Goal: Transaction & Acquisition: Purchase product/service

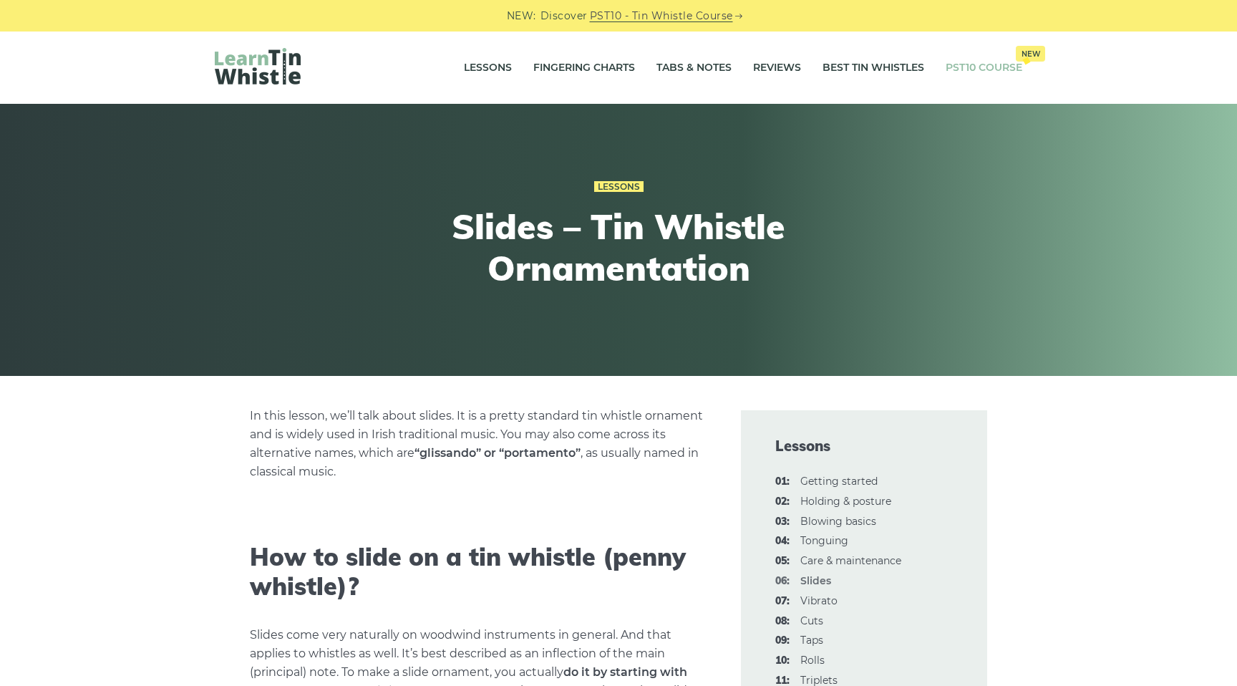
click at [973, 67] on link "PST10 Course New" at bounding box center [983, 68] width 77 height 36
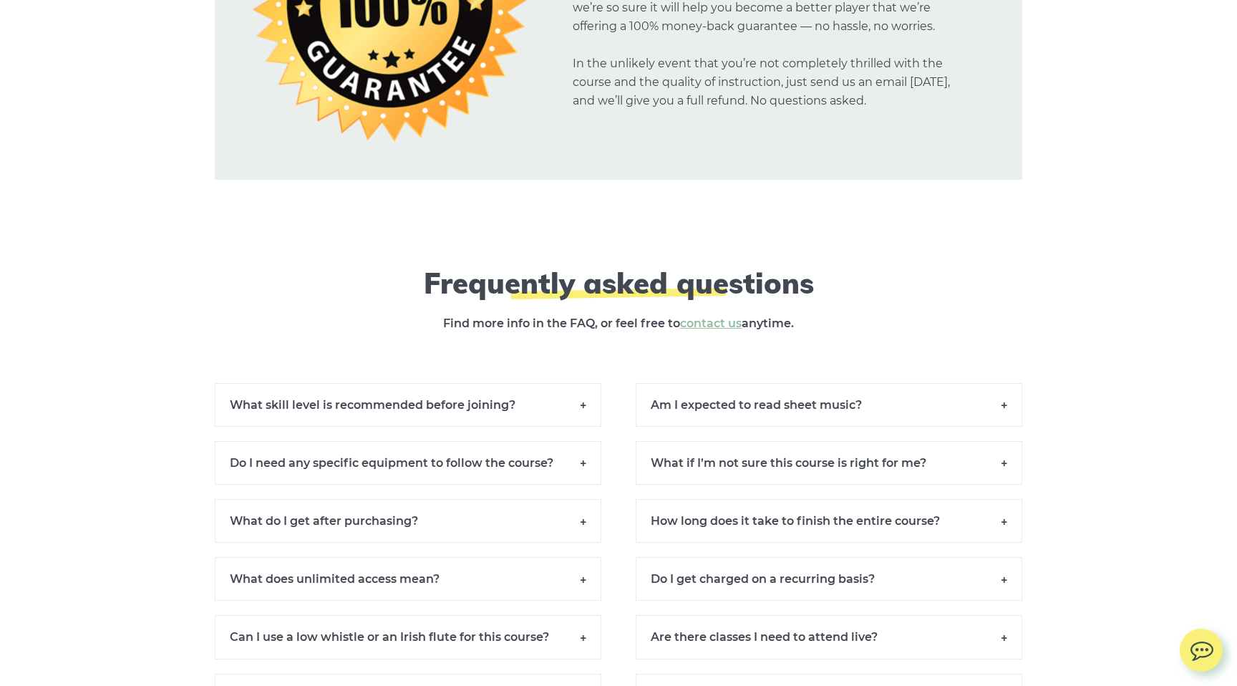
scroll to position [9581, 0]
click at [398, 417] on h6 "What skill level is recommended before joining?" at bounding box center [408, 404] width 386 height 44
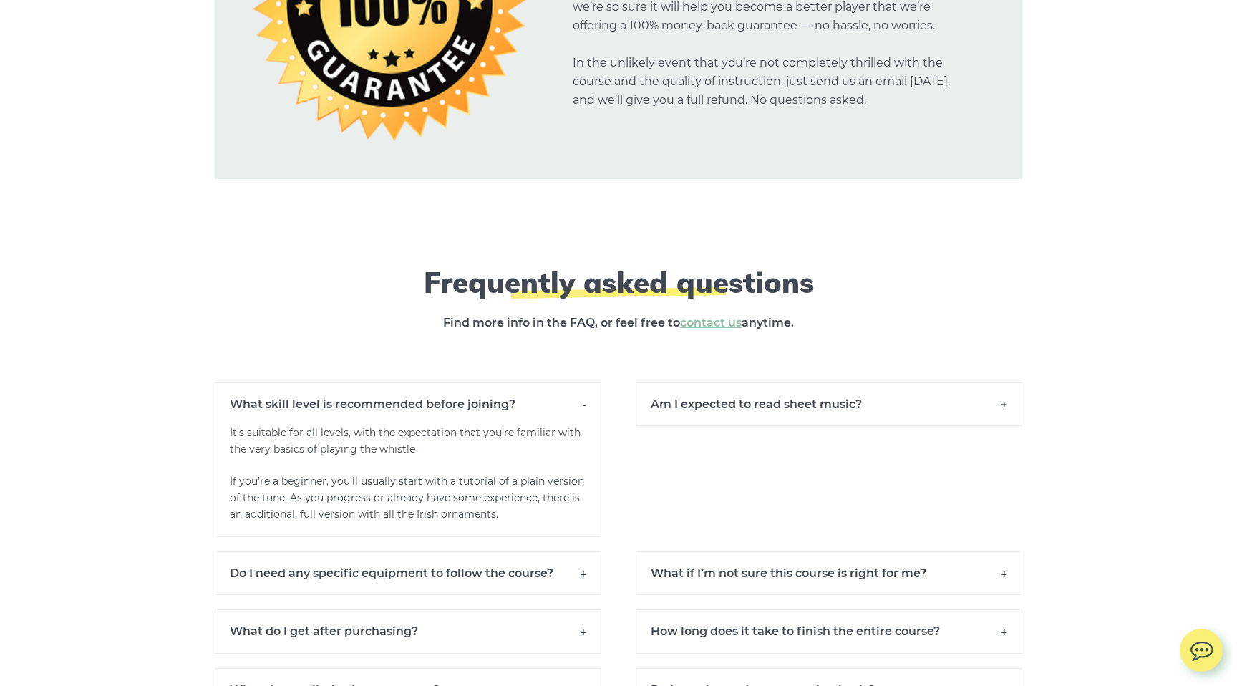
click at [396, 419] on h6 "What skill level is recommended before joining?" at bounding box center [408, 403] width 386 height 43
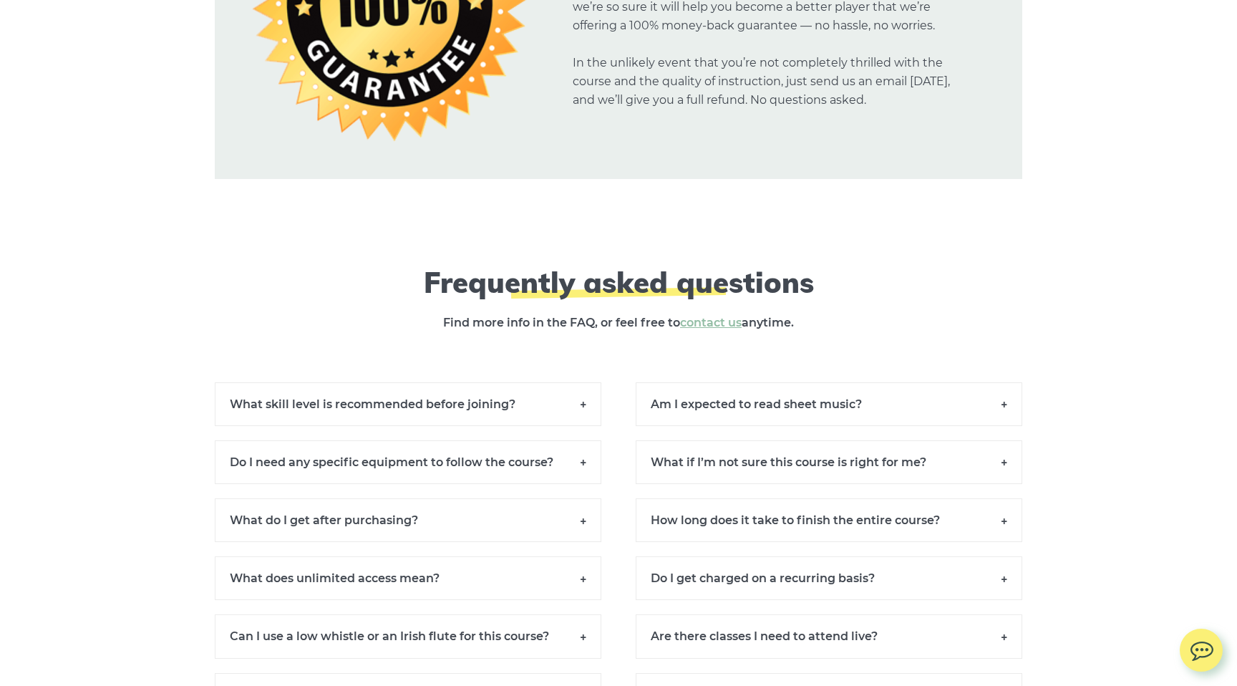
click at [375, 479] on h6 "Do I need any specific equipment to follow the course?" at bounding box center [408, 462] width 386 height 44
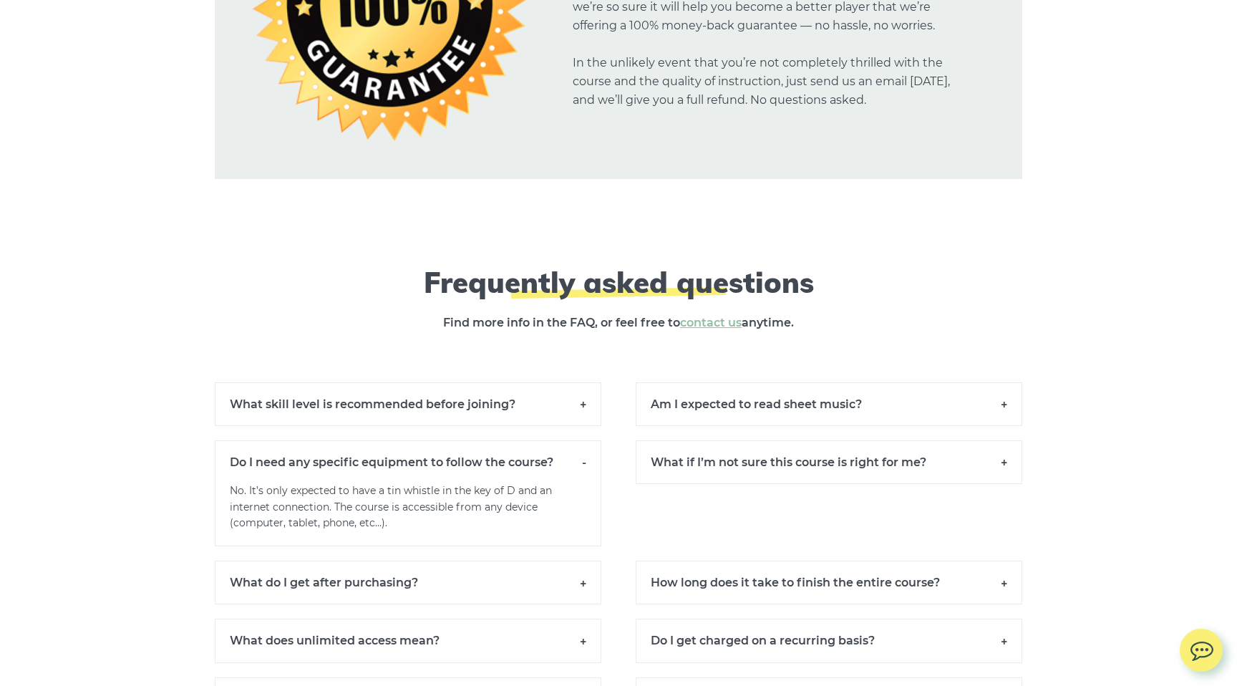
click at [376, 480] on h6 "Do I need any specific equipment to follow the course?" at bounding box center [408, 461] width 386 height 43
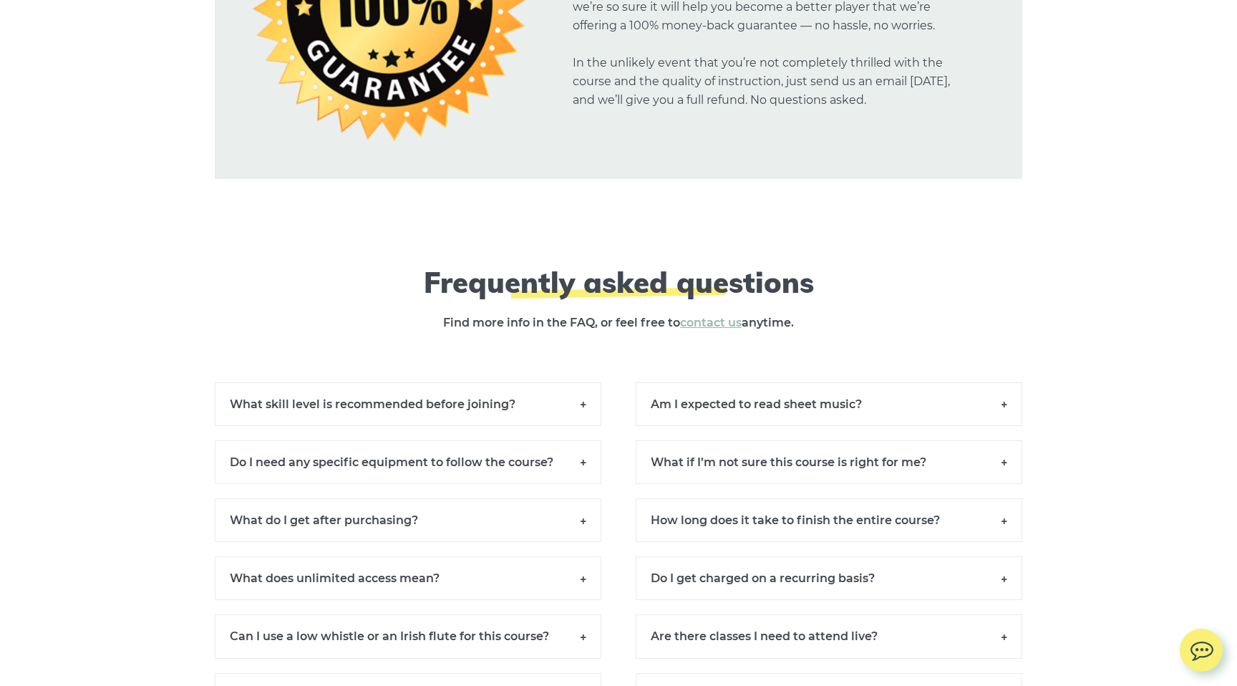
click at [374, 532] on h6 "What do I get after purchasing?" at bounding box center [408, 520] width 386 height 44
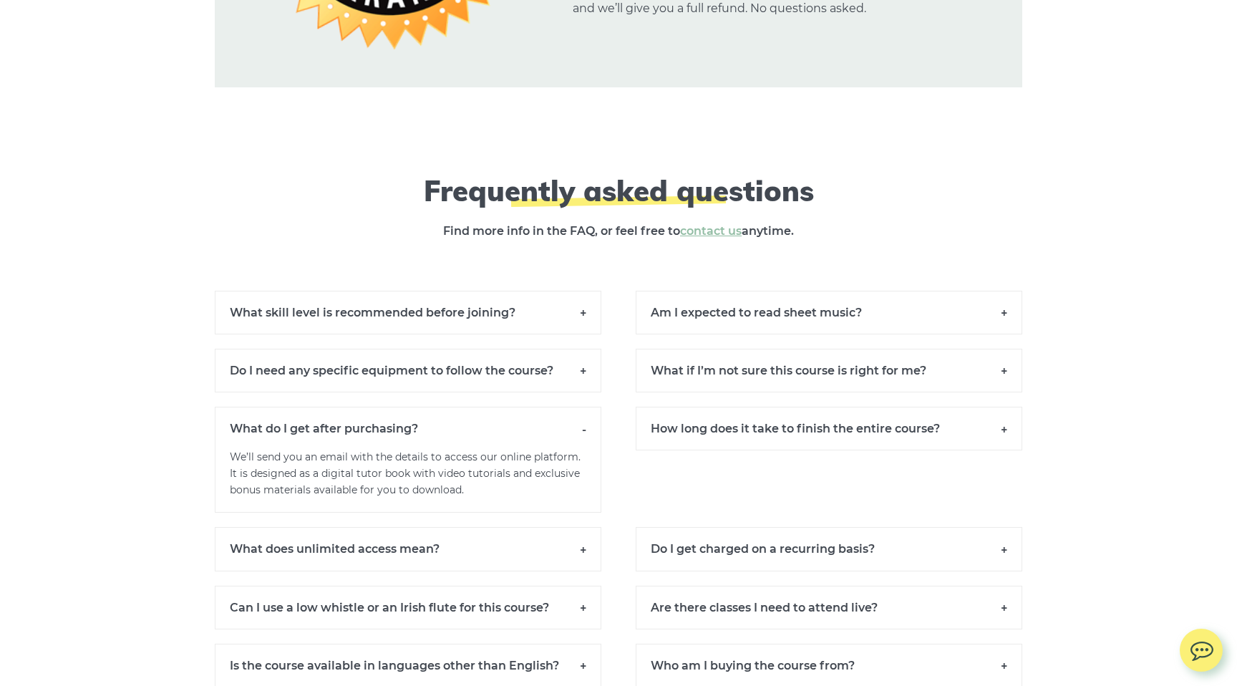
scroll to position [9670, 0]
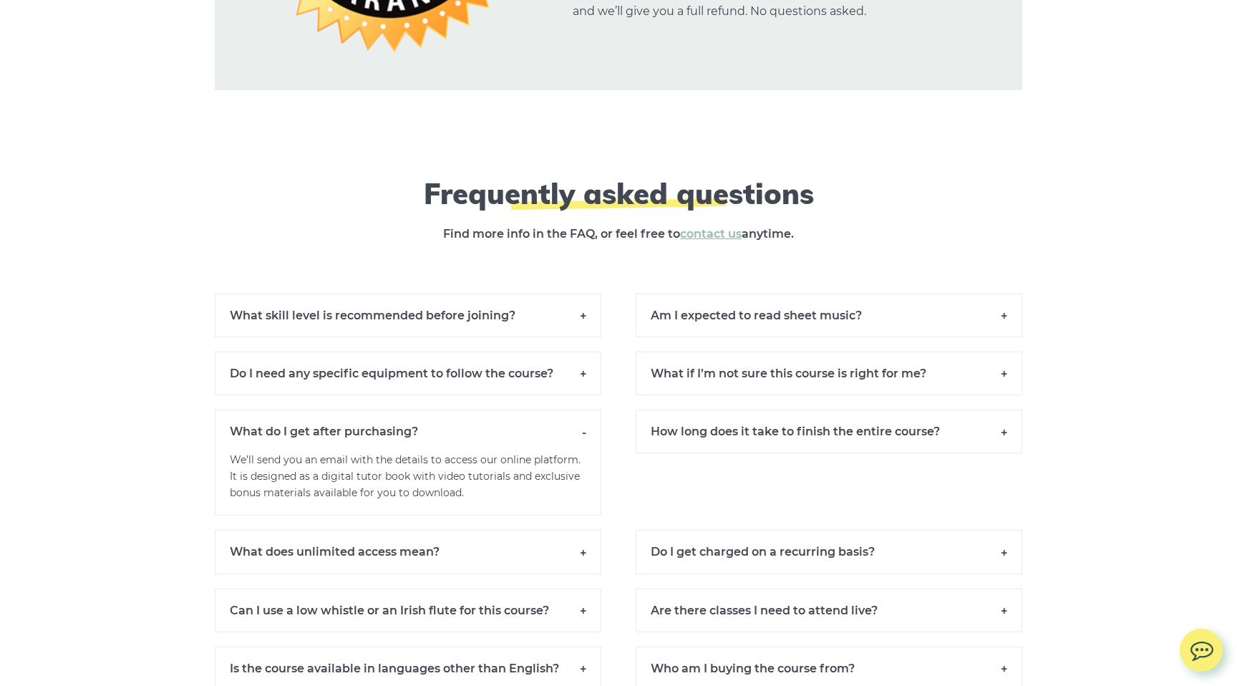
click at [358, 474] on p "We’ll send you an email with the details to access our online platform. It is d…" at bounding box center [408, 484] width 386 height 64
click at [587, 445] on h6 "What do I get after purchasing?" at bounding box center [408, 430] width 386 height 43
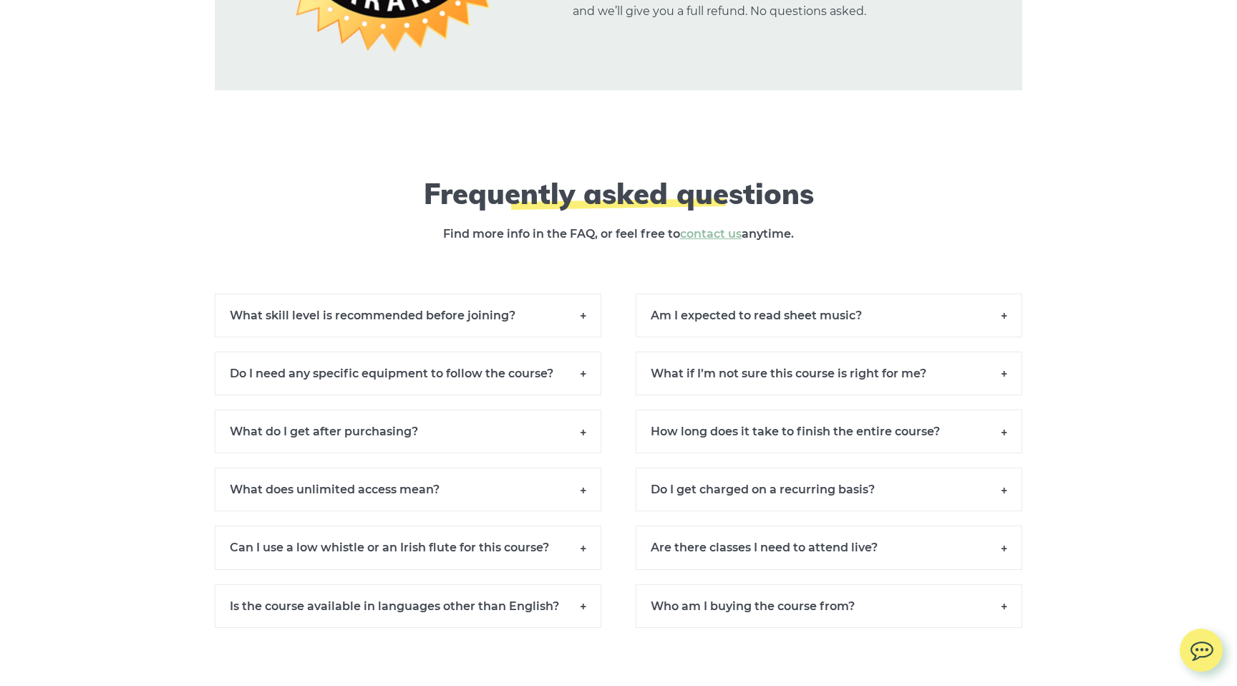
click at [579, 502] on h6 "What does unlimited access mean?" at bounding box center [408, 489] width 386 height 44
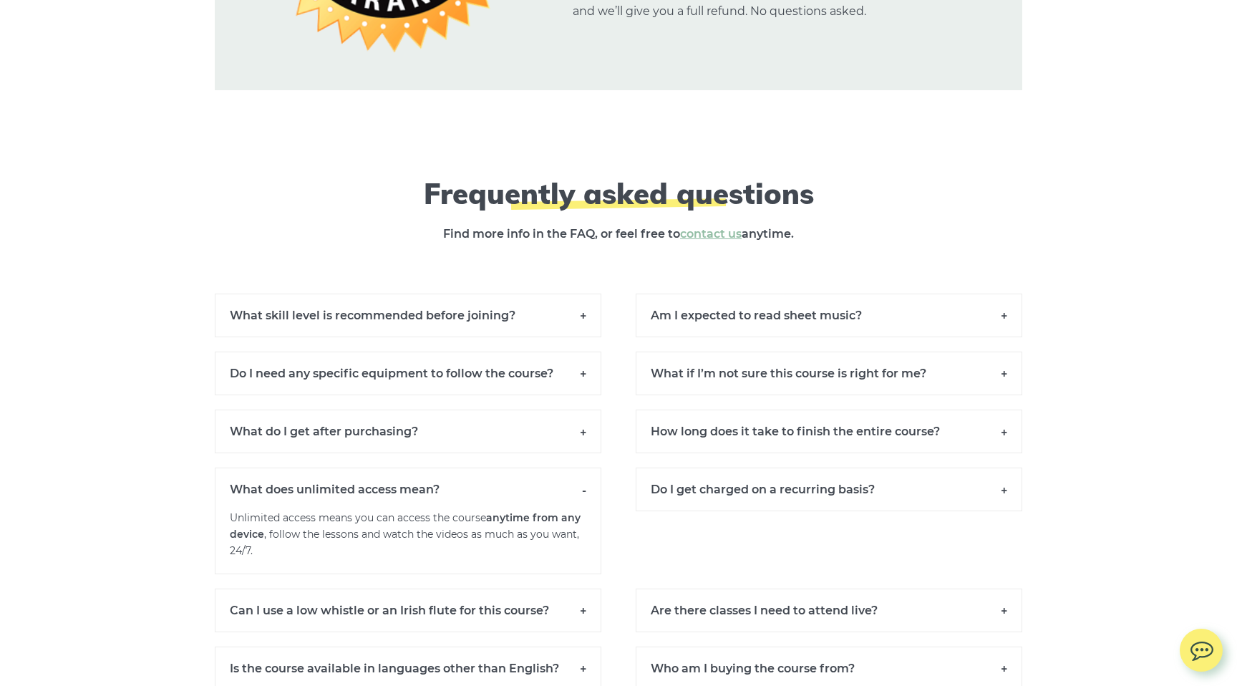
click at [583, 502] on h6 "What does unlimited access mean?" at bounding box center [408, 488] width 386 height 43
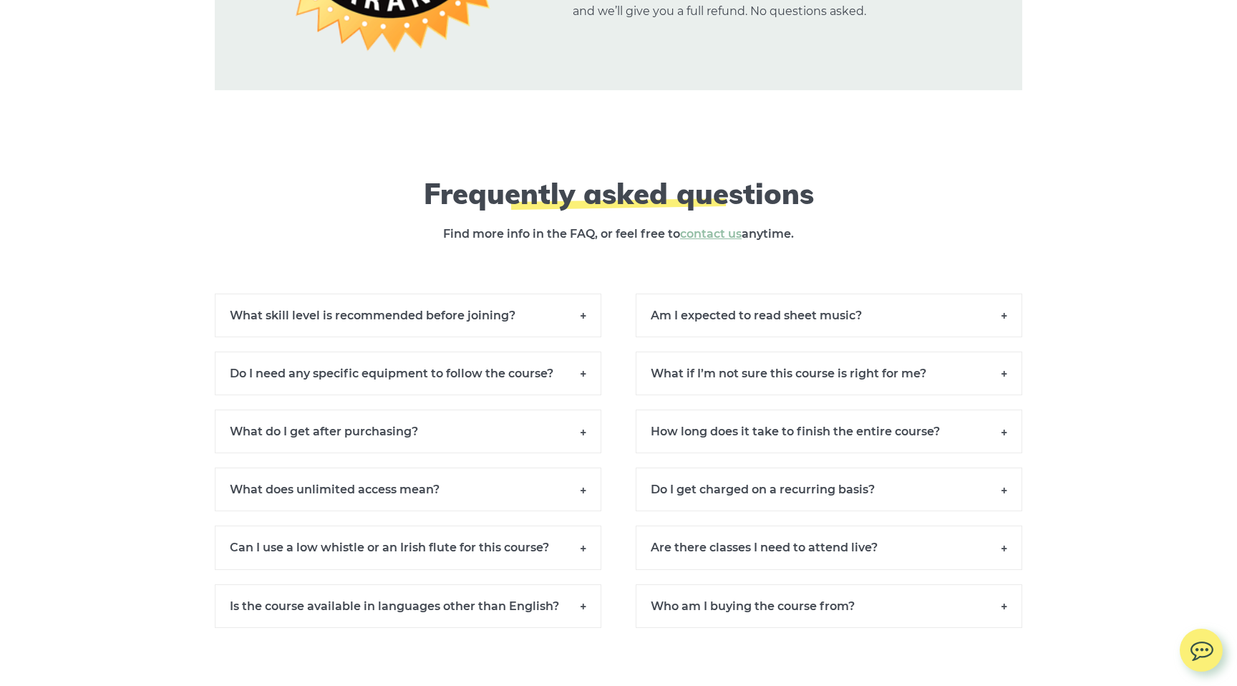
click at [583, 562] on h6 "Can I use a low whistle or an Irish flute for this course?" at bounding box center [408, 547] width 386 height 44
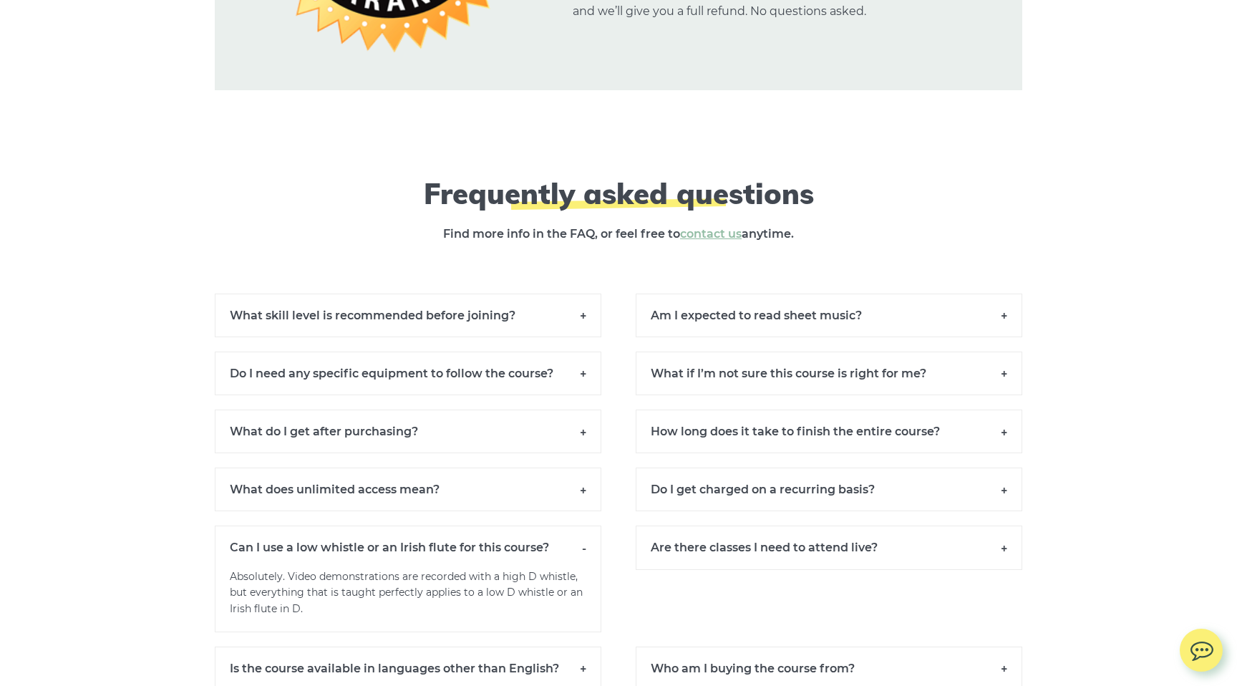
click at [583, 562] on h6 "Can I use a low whistle or an Irish flute for this course?" at bounding box center [408, 546] width 386 height 43
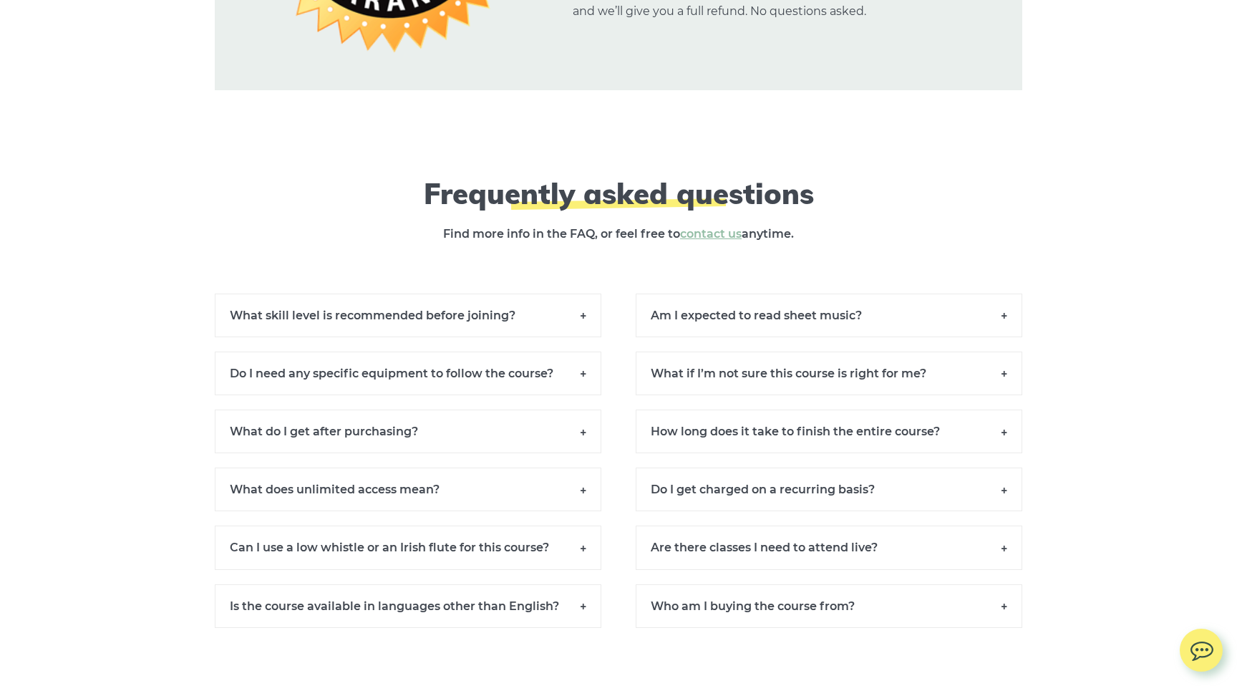
click at [1005, 561] on h6 "Are there classes I need to attend live?" at bounding box center [829, 547] width 386 height 44
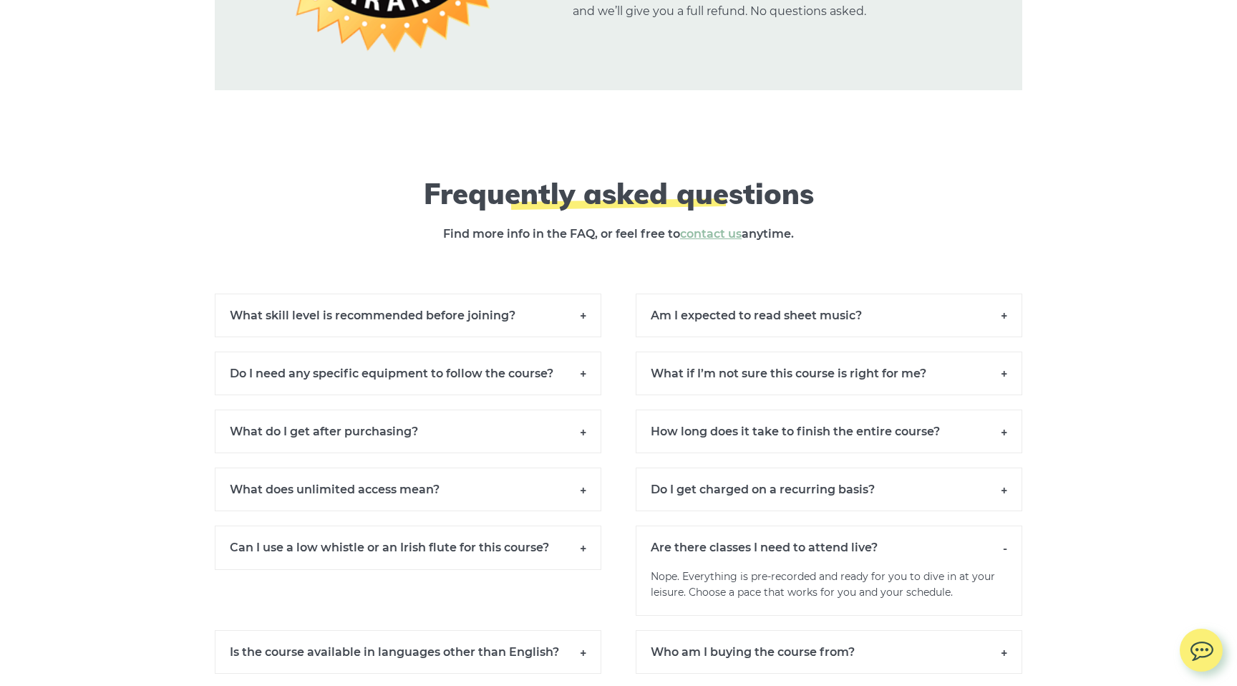
click at [1005, 561] on h6 "Are there classes I need to attend live?" at bounding box center [829, 546] width 386 height 43
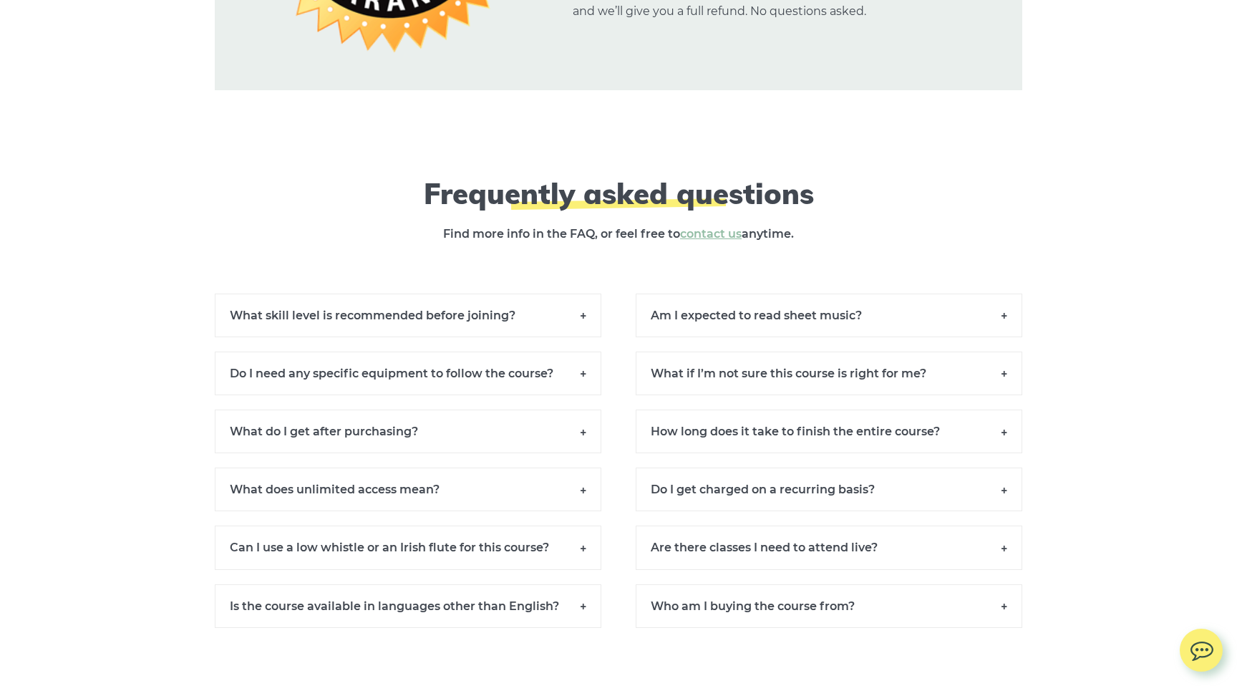
click at [1006, 620] on h6 "Who am I buying the course from?" at bounding box center [829, 606] width 386 height 44
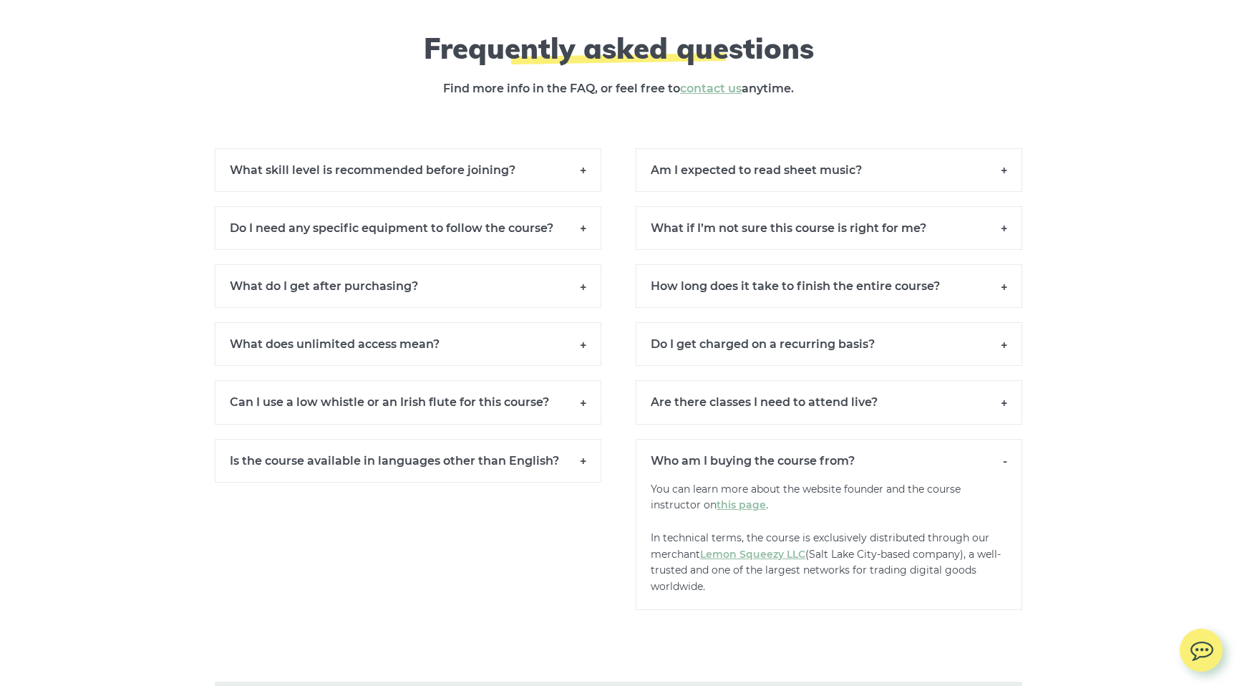
scroll to position [9821, 0]
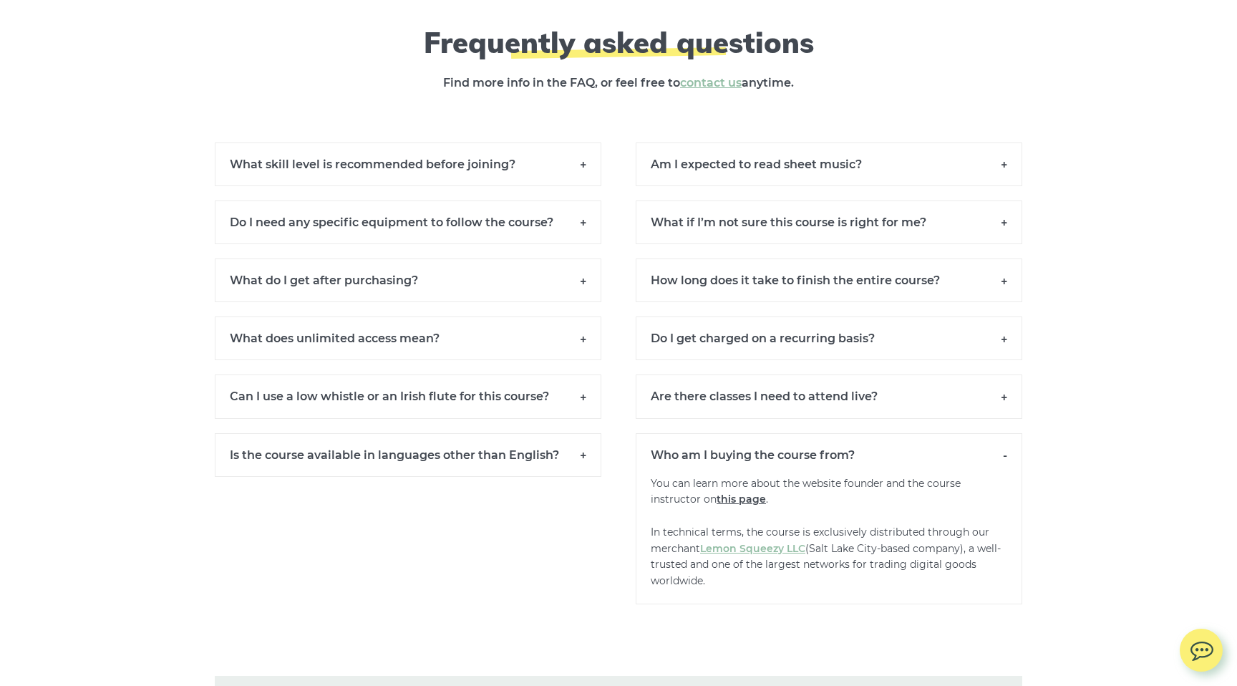
click at [749, 505] on link "this page" at bounding box center [740, 498] width 49 height 13
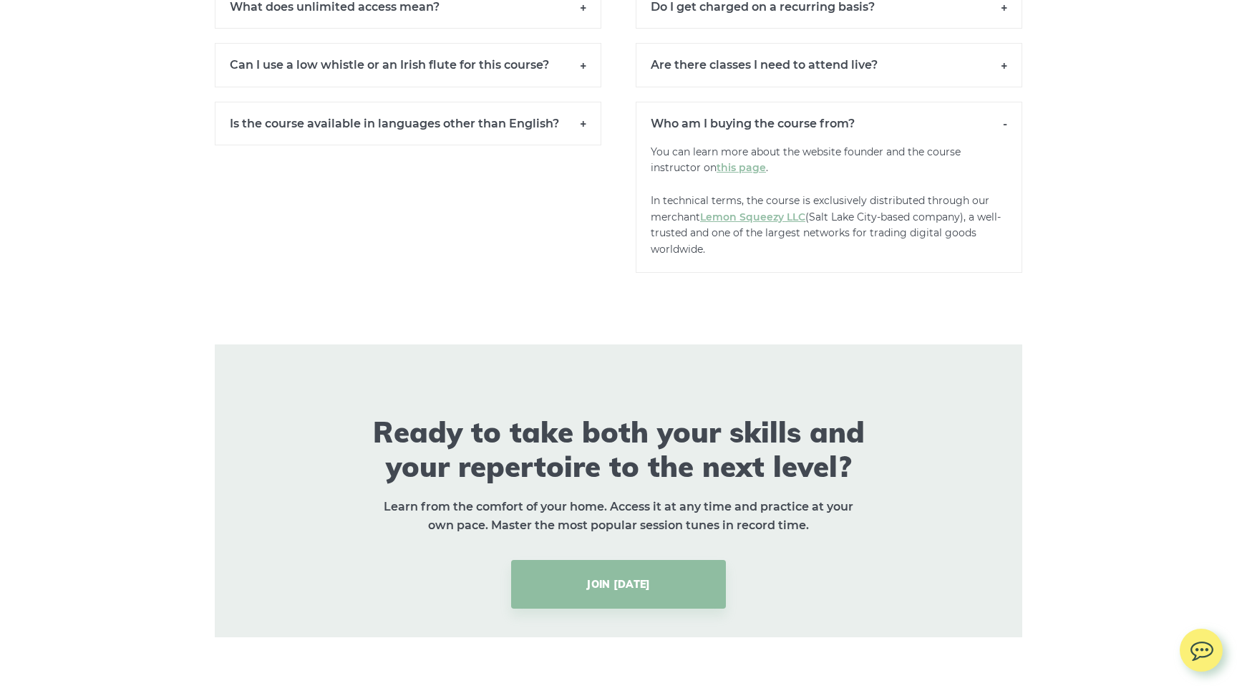
scroll to position [10256, 0]
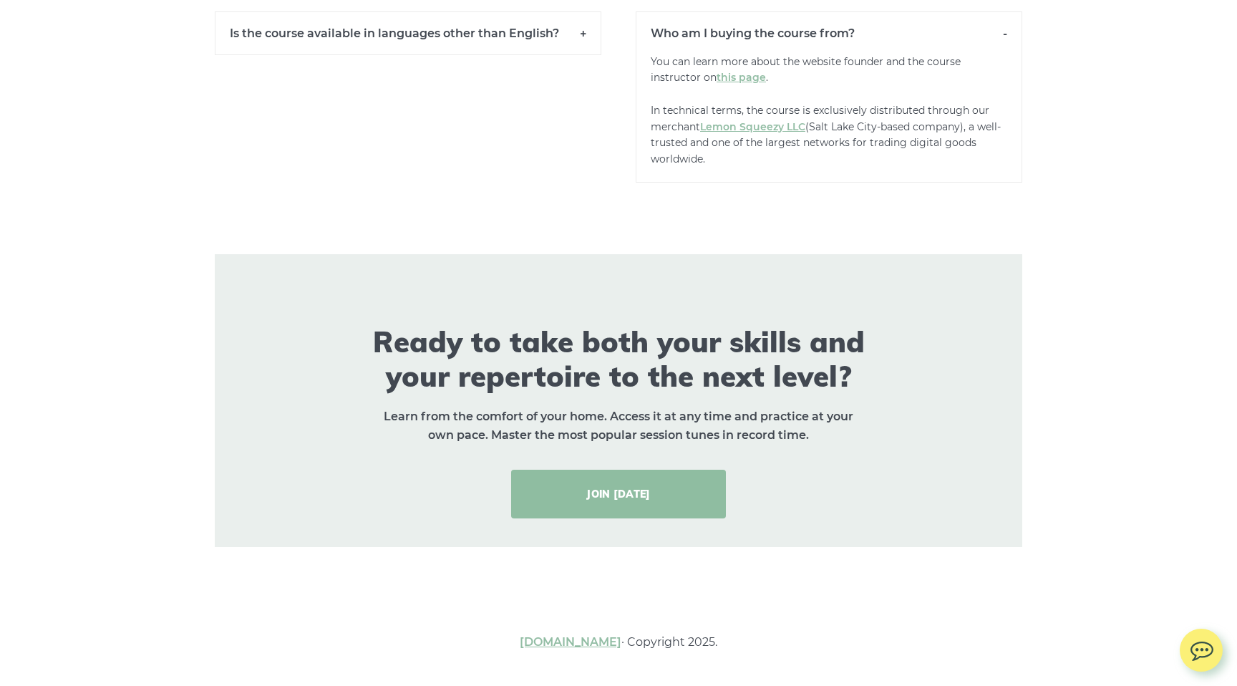
click at [610, 492] on link "JOIN [DATE]" at bounding box center [618, 493] width 215 height 49
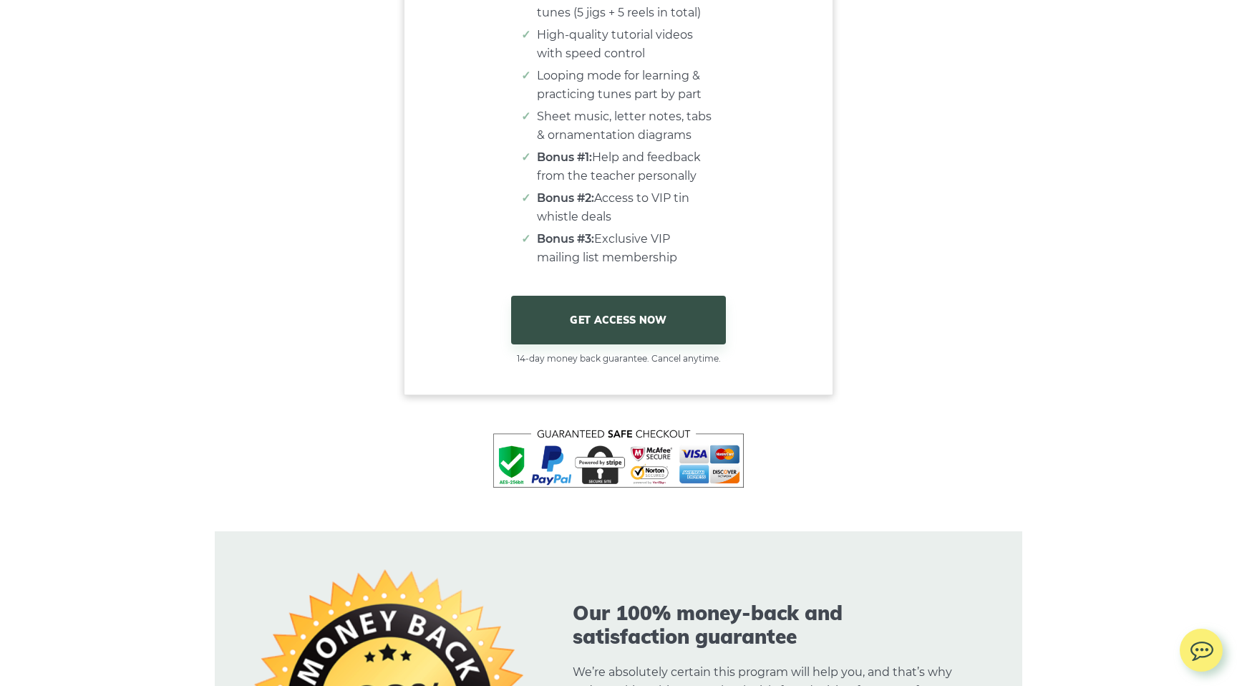
scroll to position [8880, 0]
click at [603, 334] on link "GET ACCESS NOW" at bounding box center [618, 319] width 215 height 49
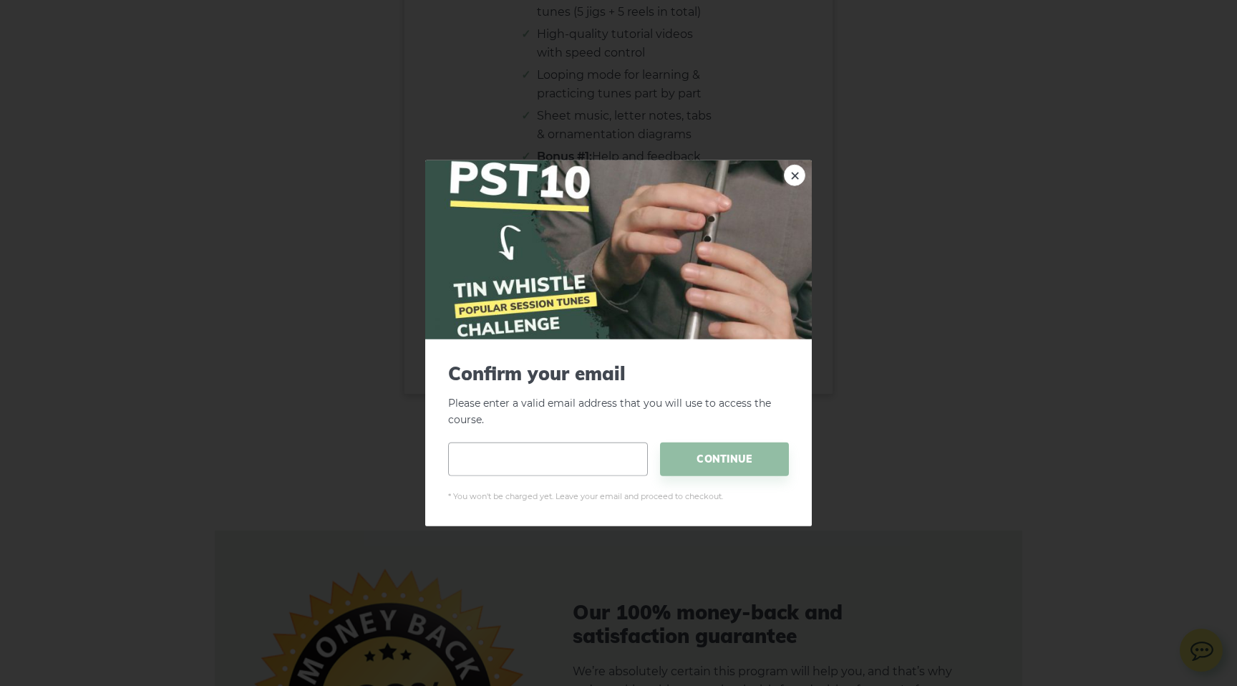
click at [485, 459] on input "email" at bounding box center [548, 459] width 200 height 34
type input "**********"
click at [711, 453] on span "CONTINUE" at bounding box center [724, 459] width 129 height 34
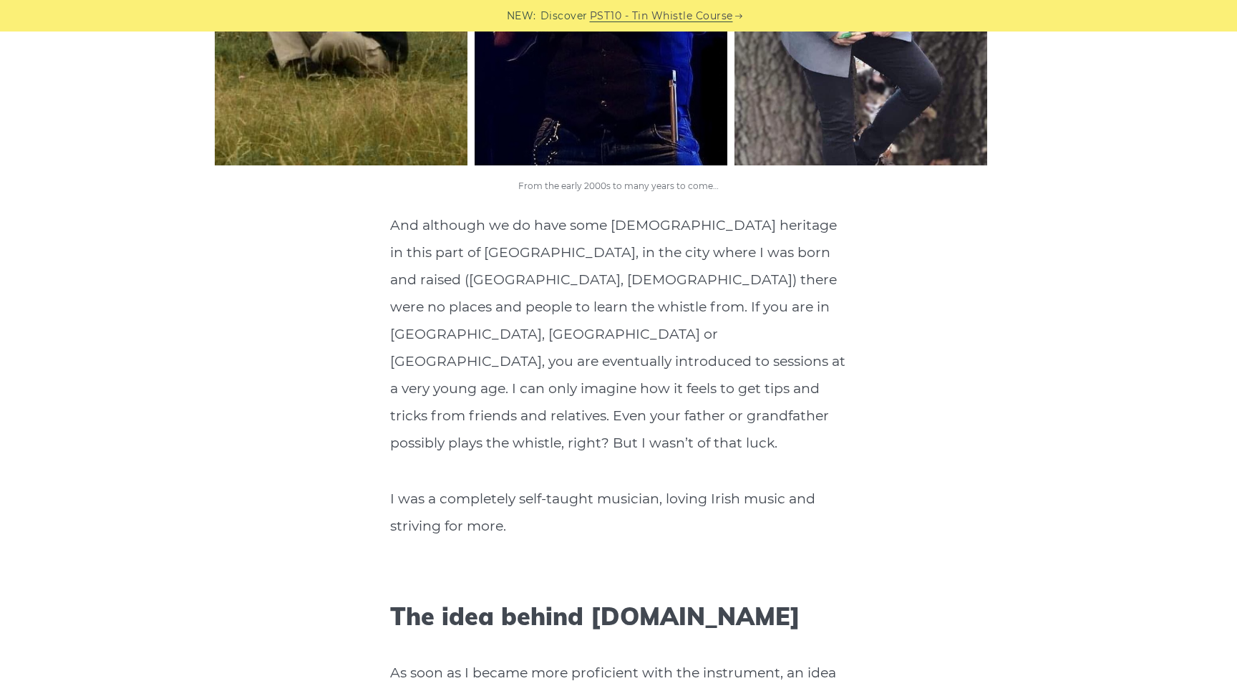
scroll to position [1841, 0]
